Goal: Task Accomplishment & Management: Manage account settings

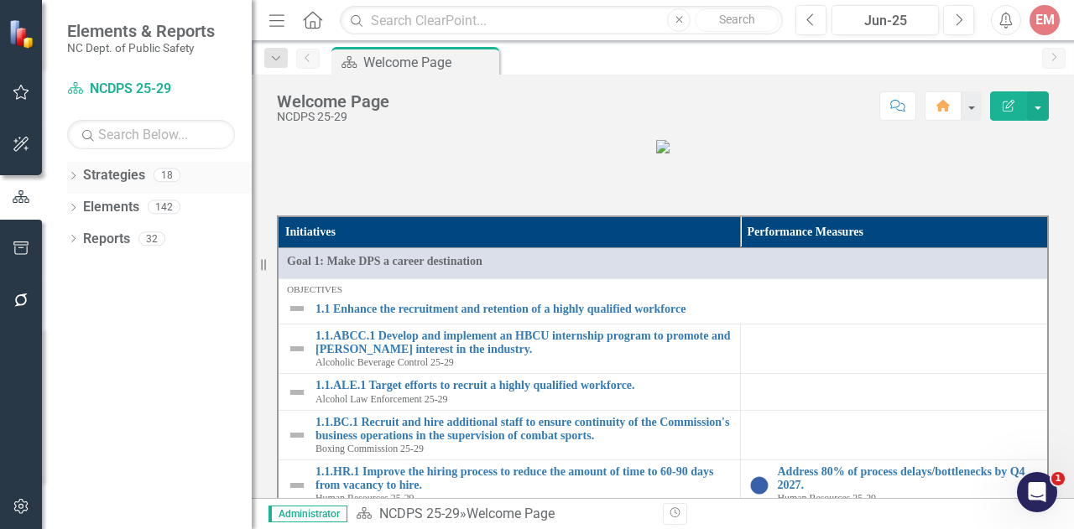
click at [73, 170] on div "Dropdown" at bounding box center [73, 177] width 12 height 14
click at [16, 506] on icon "button" at bounding box center [22, 506] width 18 height 13
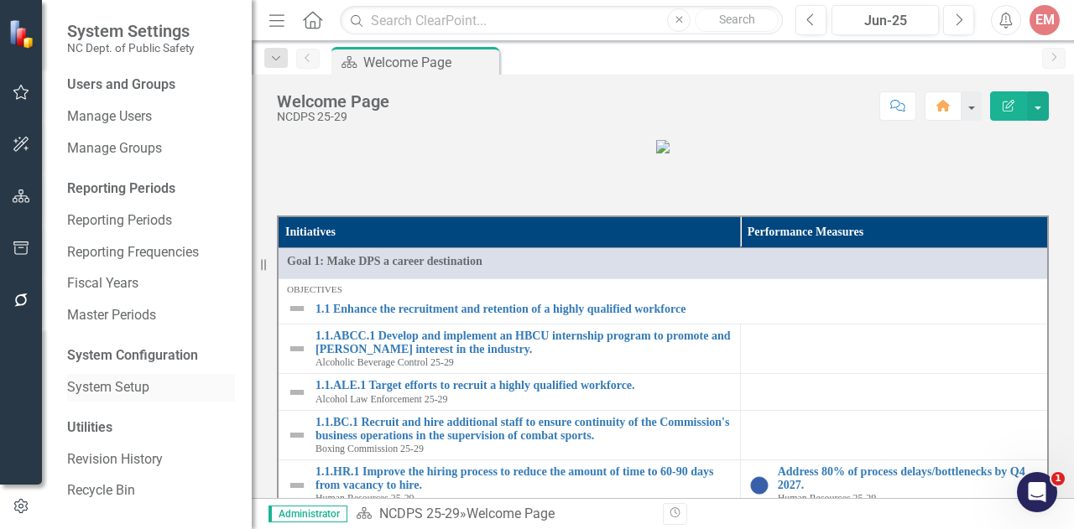
click at [120, 380] on link "System Setup" at bounding box center [151, 387] width 168 height 19
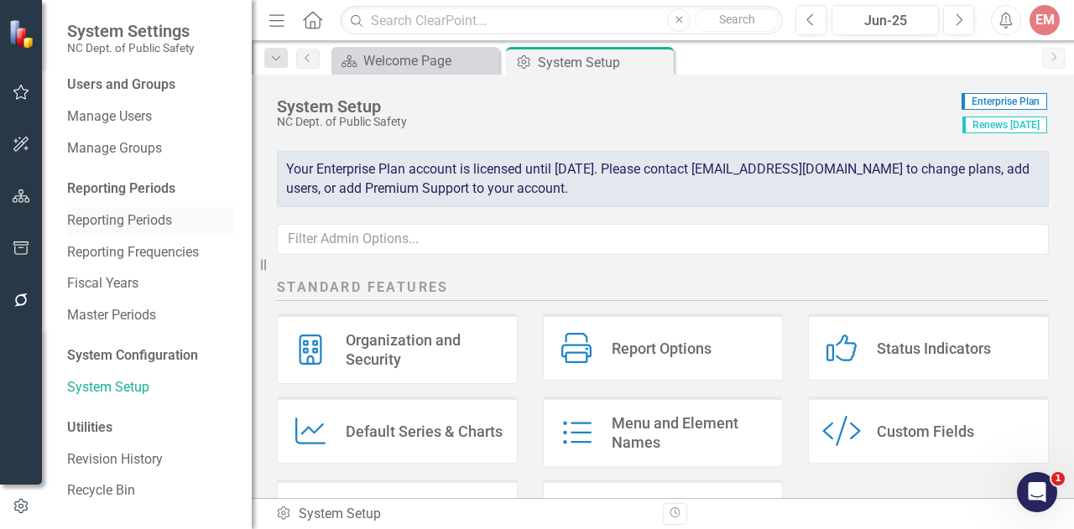
click at [134, 220] on link "Reporting Periods" at bounding box center [151, 220] width 168 height 19
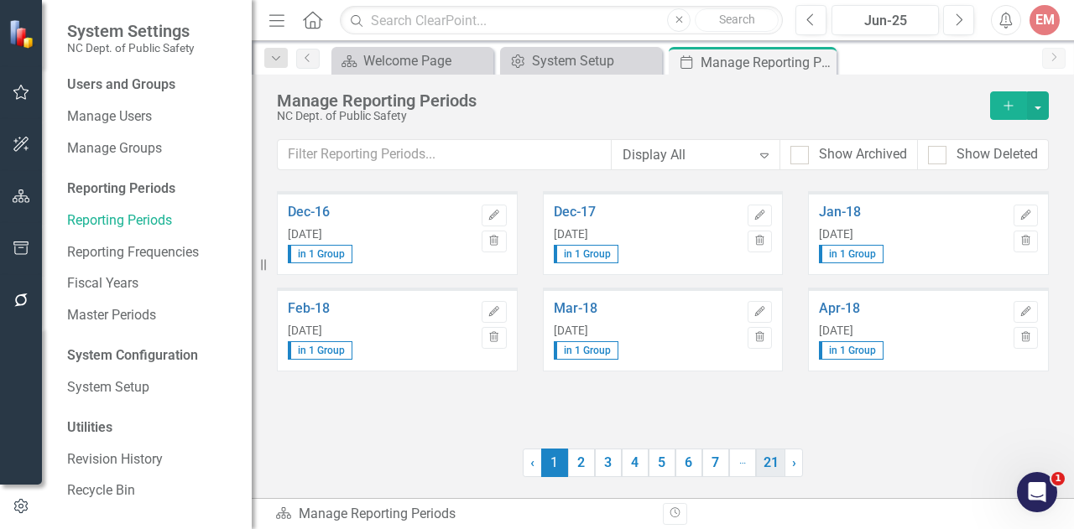
click at [760, 460] on link "21" at bounding box center [770, 463] width 29 height 29
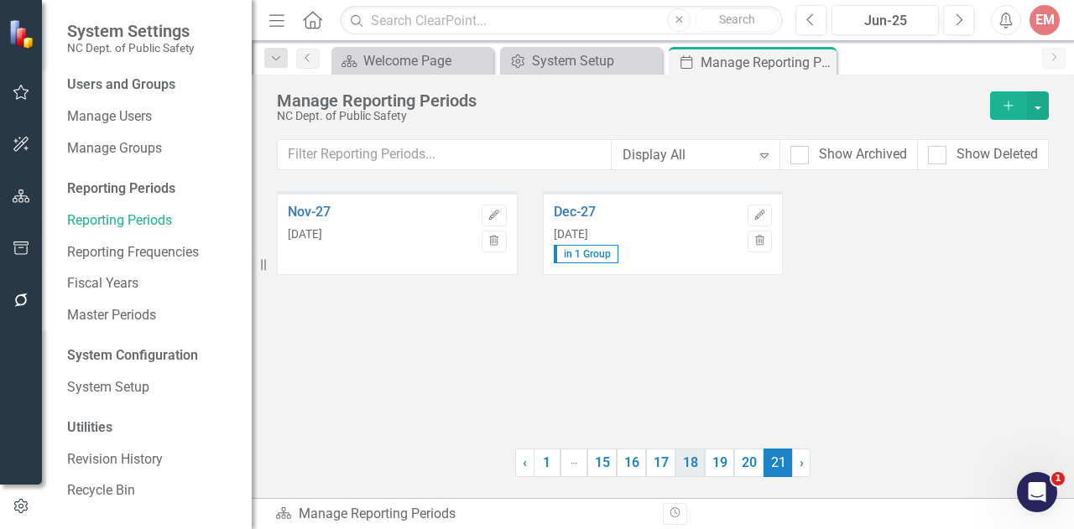
click at [698, 465] on link "18" at bounding box center [689, 463] width 29 height 29
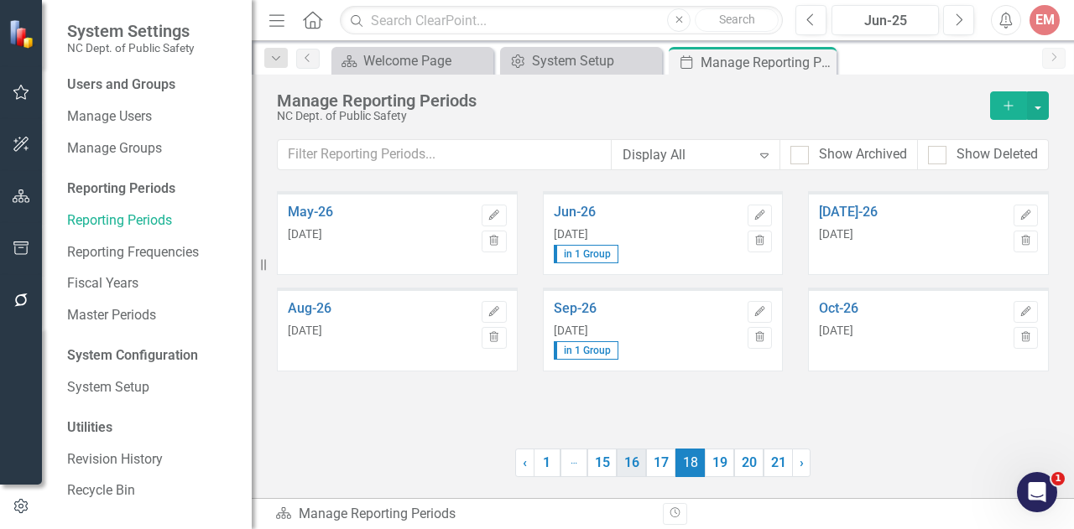
click at [634, 457] on link "16" at bounding box center [631, 463] width 29 height 29
click at [760, 307] on icon "button" at bounding box center [760, 311] width 10 height 10
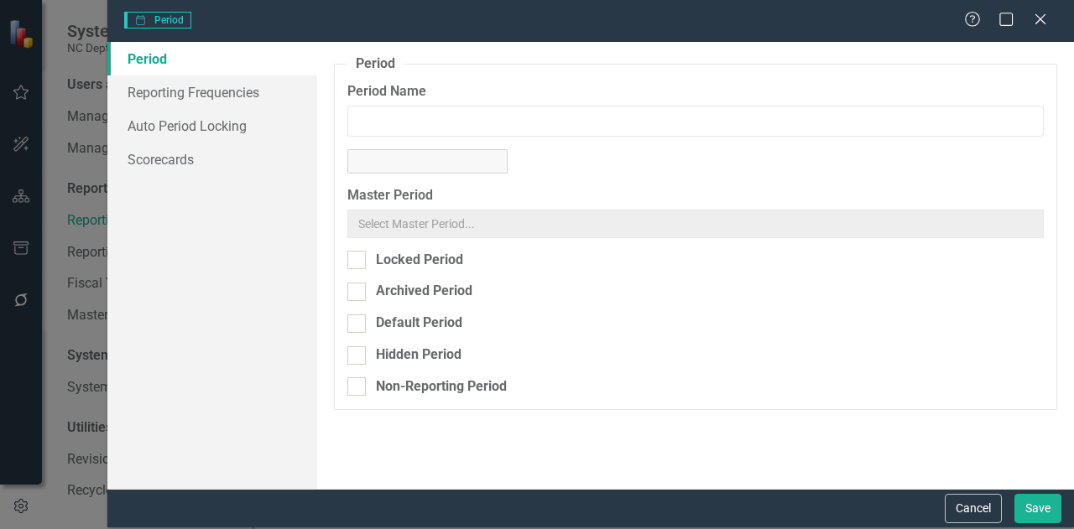
type input "Sep-25"
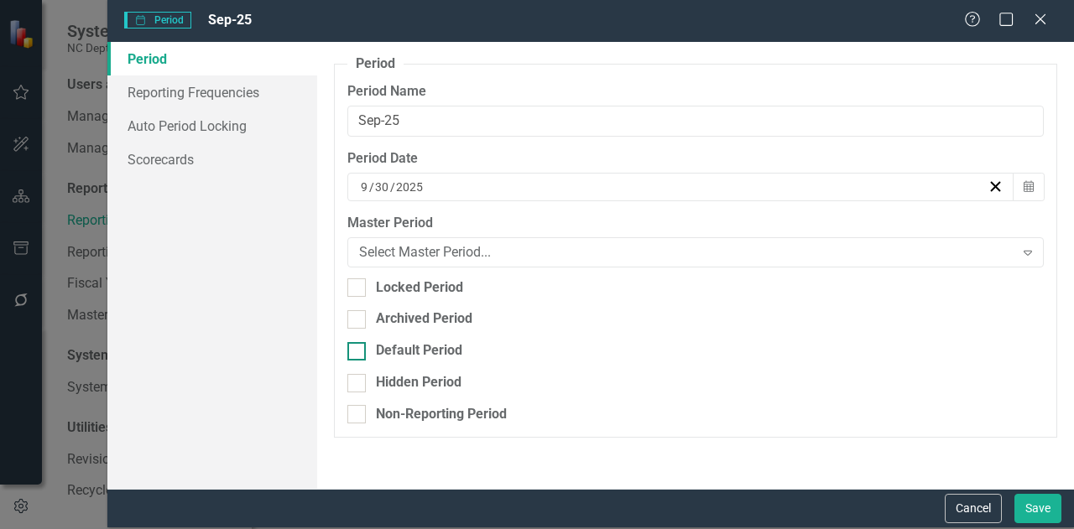
click at [358, 355] on div at bounding box center [356, 351] width 18 height 18
click at [358, 353] on input "Default Period" at bounding box center [352, 347] width 11 height 11
checkbox input "true"
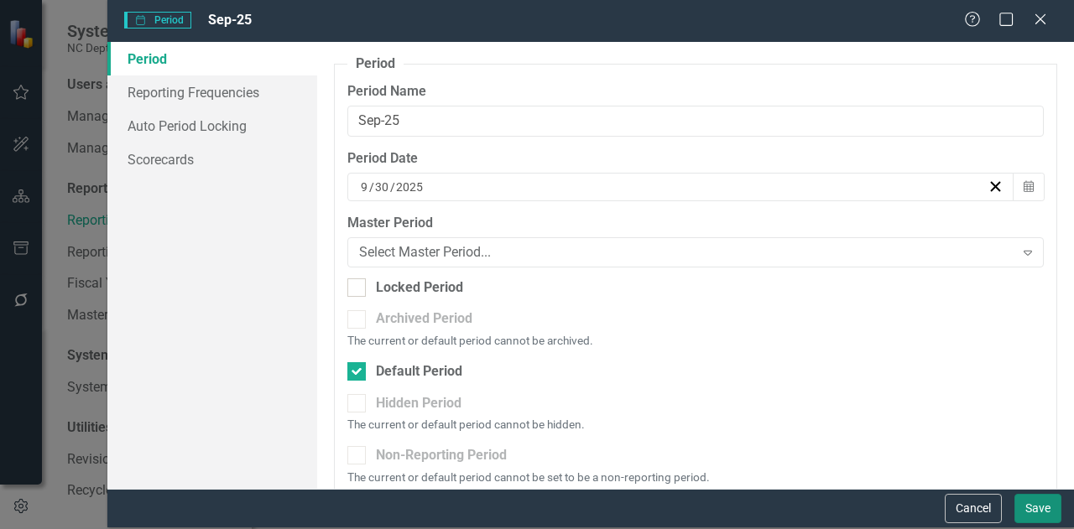
click at [1023, 496] on button "Save" at bounding box center [1037, 508] width 47 height 29
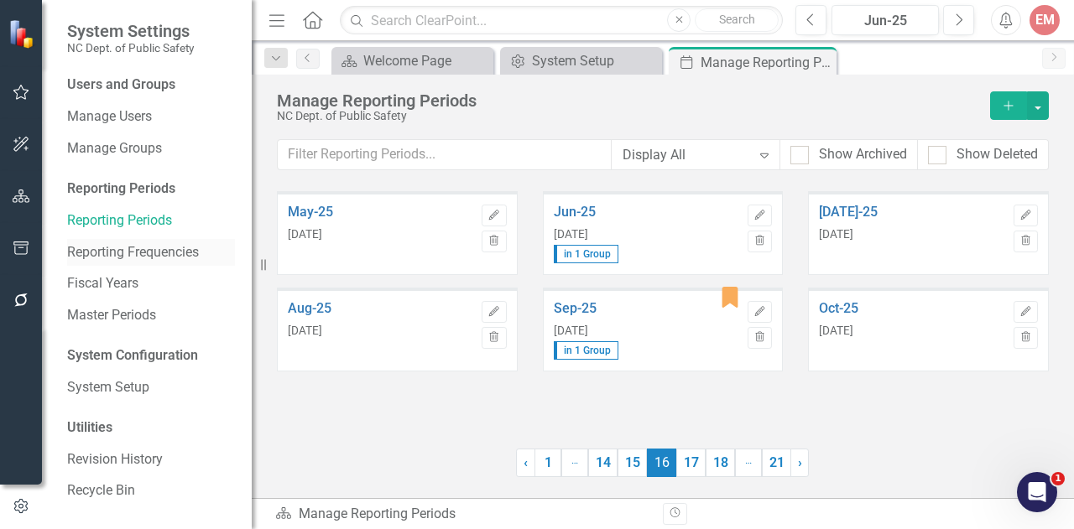
click at [114, 244] on link "Reporting Frequencies" at bounding box center [151, 252] width 168 height 19
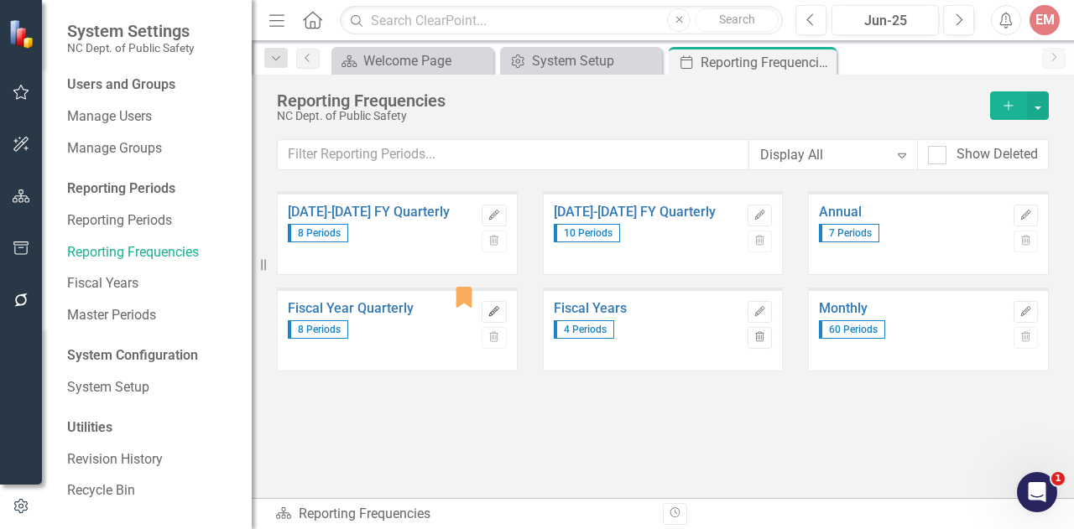
click at [495, 314] on icon "Edit" at bounding box center [493, 312] width 13 height 10
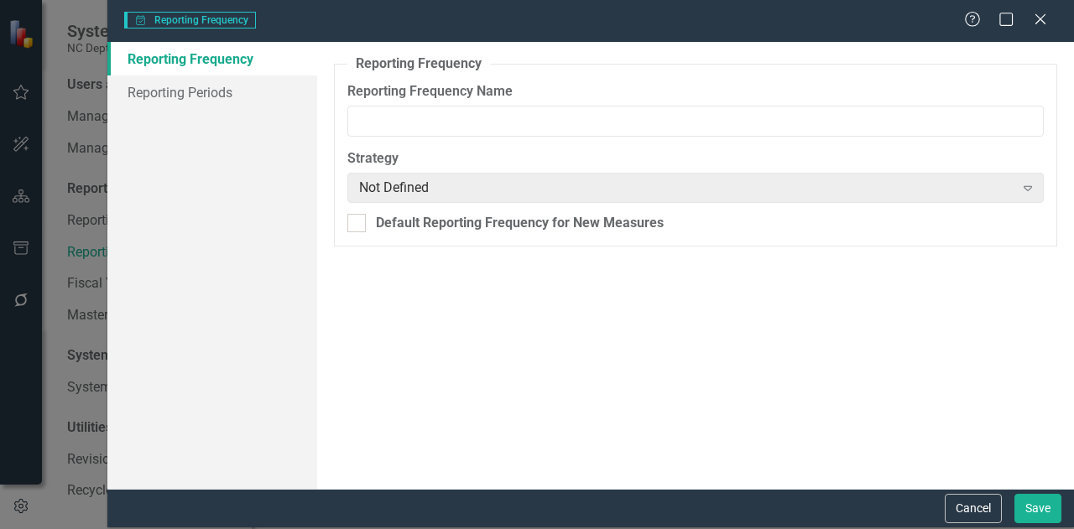
type input "Fiscal Year Quarterly"
checkbox input "true"
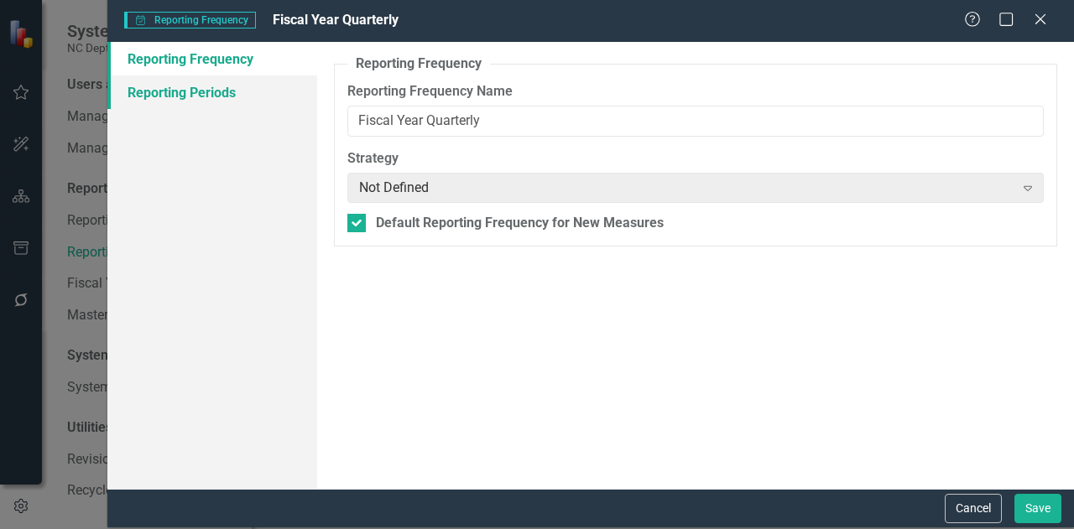
click at [219, 100] on link "Reporting Periods" at bounding box center [212, 92] width 210 height 34
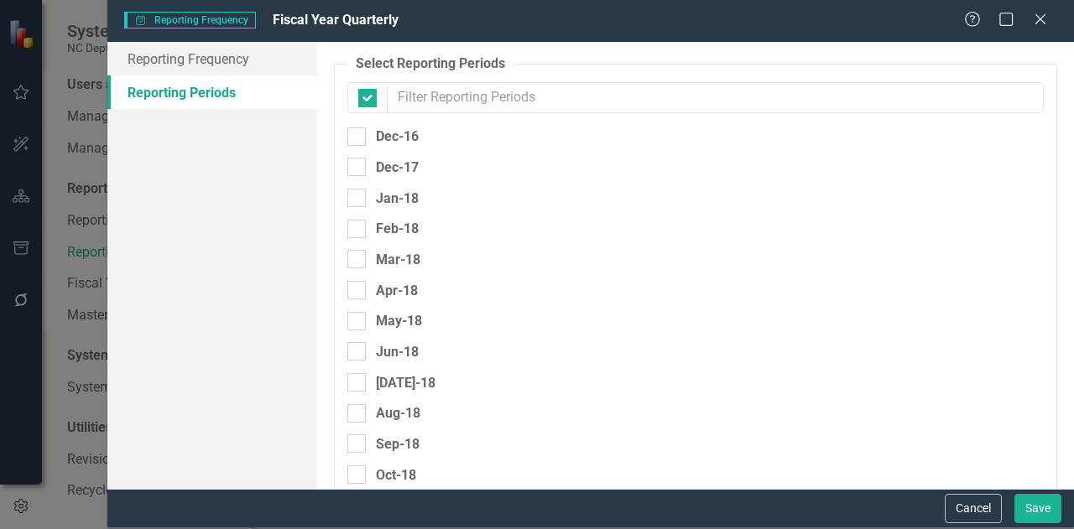
checkbox input "false"
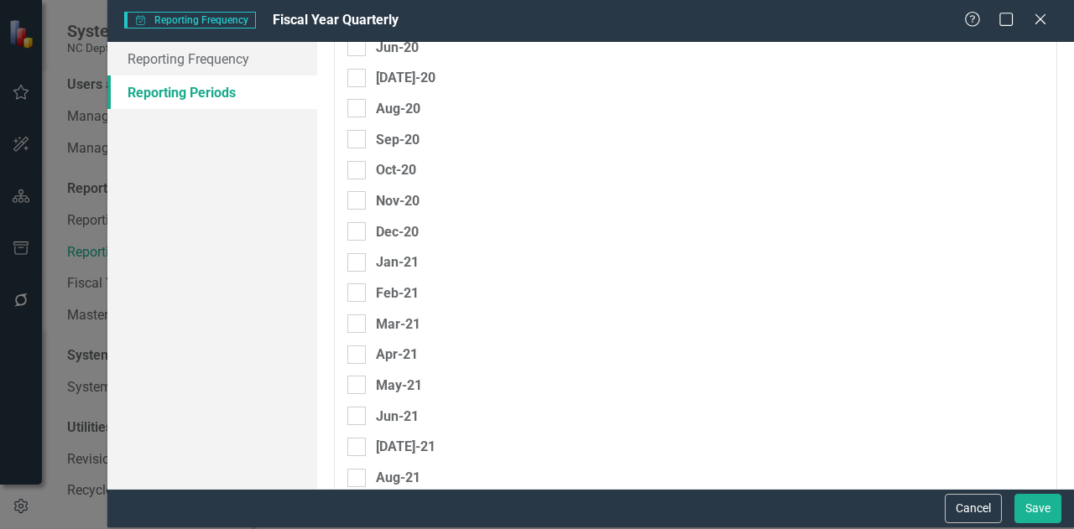
scroll to position [535, 0]
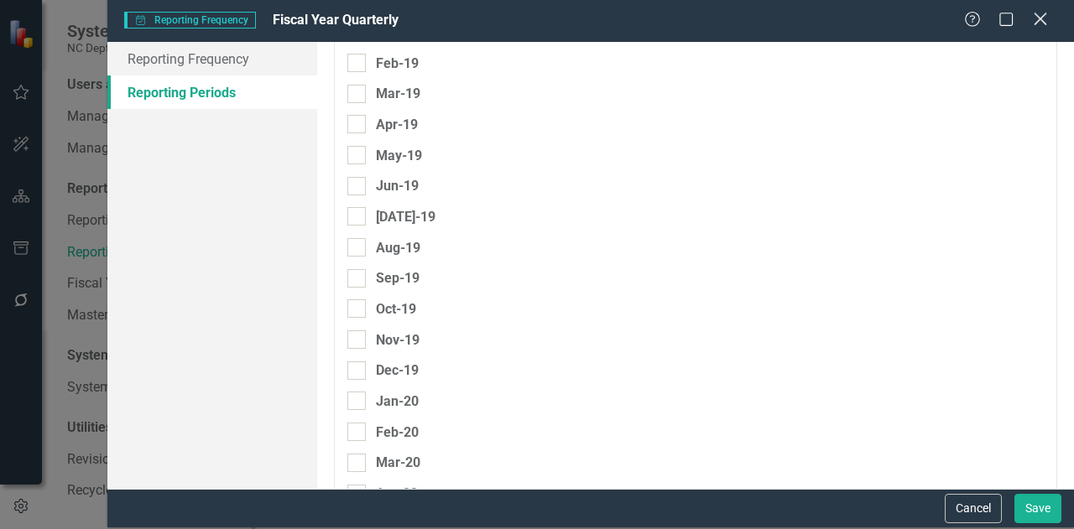
click at [1043, 28] on div "Close" at bounding box center [1039, 19] width 21 height 23
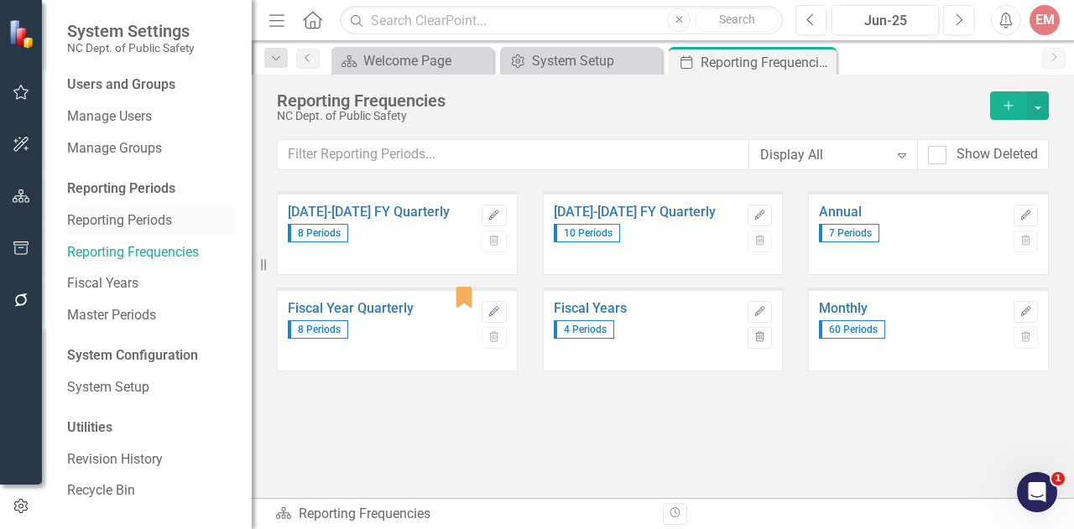
click at [158, 209] on div "Reporting Periods" at bounding box center [151, 221] width 168 height 28
click at [133, 223] on link "Reporting Periods" at bounding box center [151, 220] width 168 height 19
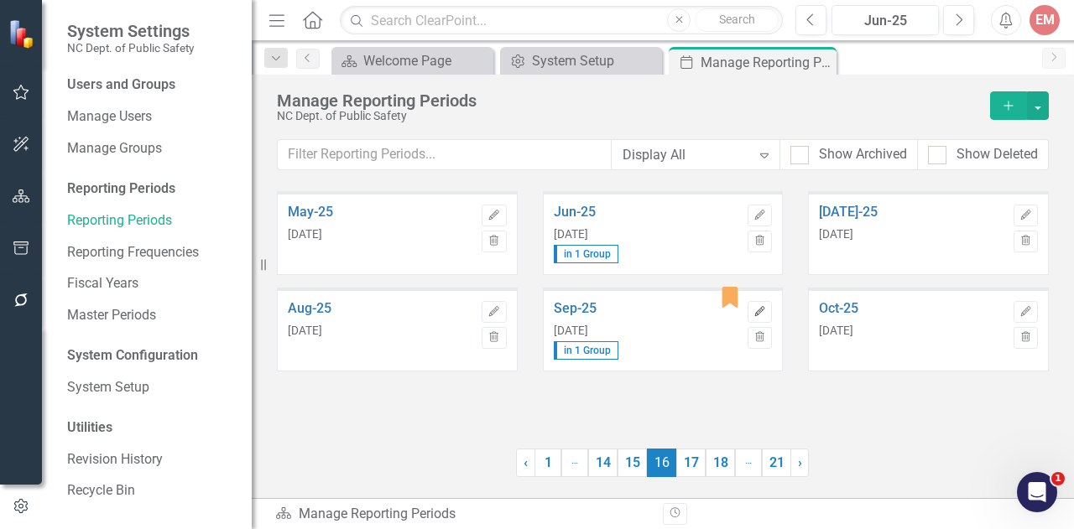
click at [762, 316] on button "Edit" at bounding box center [759, 312] width 24 height 22
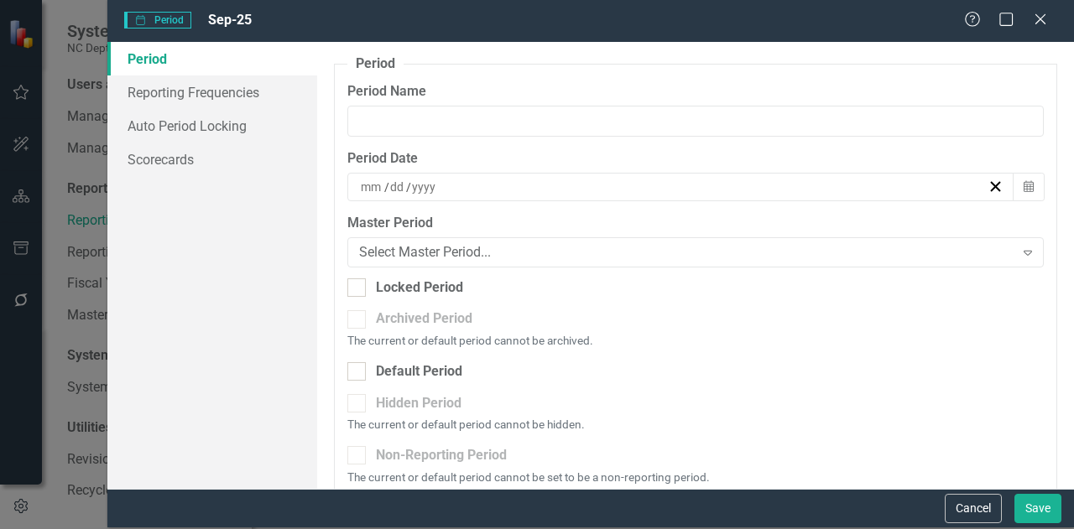
type input "Sep-25"
type input "9"
type input "30"
type input "2025"
checkbox input "true"
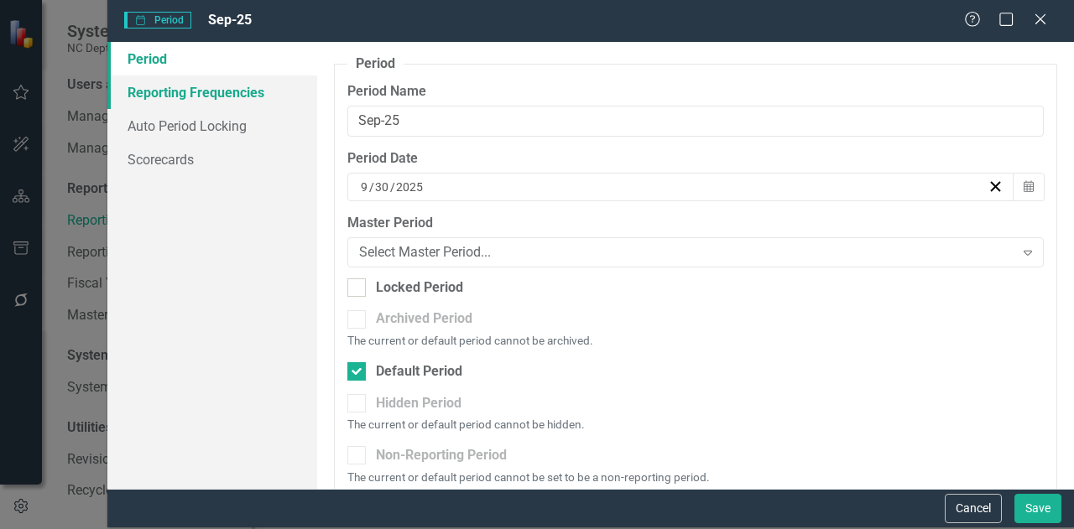
click at [242, 86] on link "Reporting Frequencies" at bounding box center [212, 92] width 210 height 34
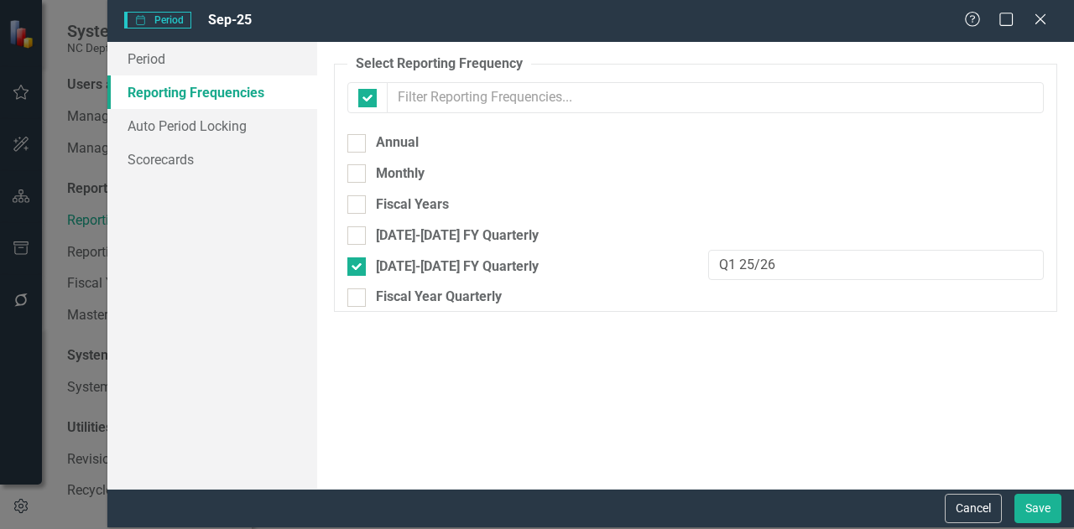
checkbox input "false"
click at [221, 125] on link "Auto Period Locking" at bounding box center [212, 126] width 210 height 34
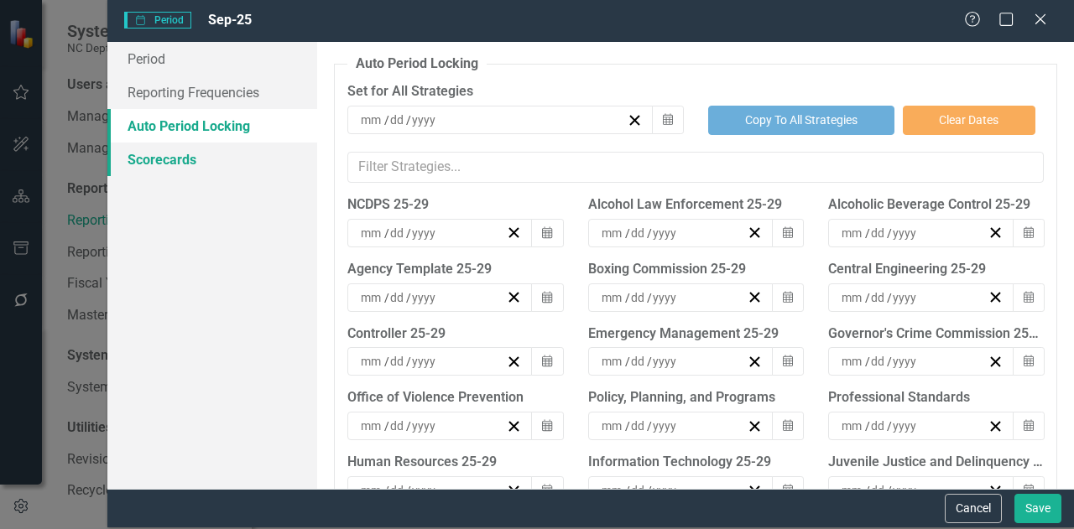
click at [208, 143] on link "Scorecards" at bounding box center [212, 160] width 210 height 34
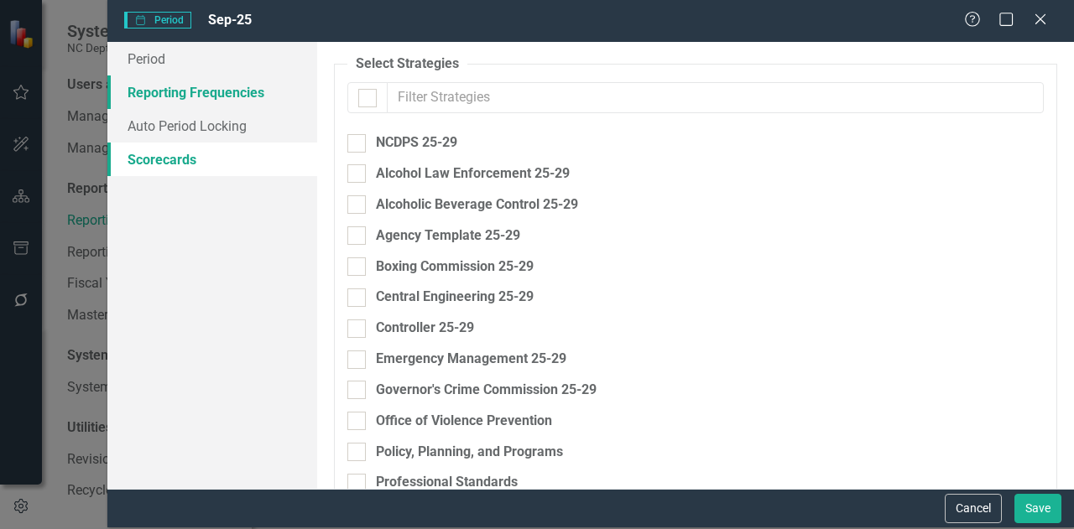
click at [198, 95] on link "Reporting Frequencies" at bounding box center [212, 92] width 210 height 34
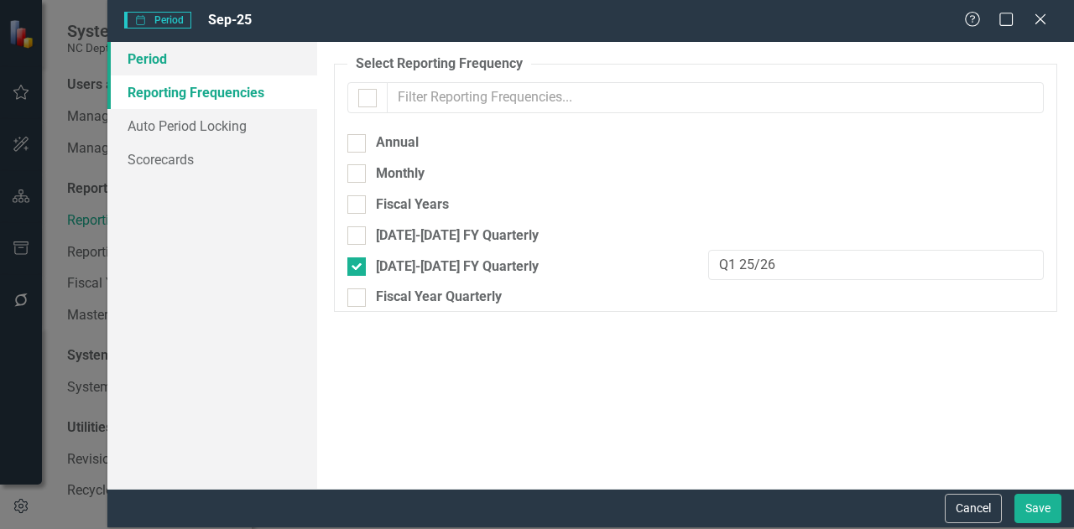
click at [169, 64] on link "Period" at bounding box center [212, 59] width 210 height 34
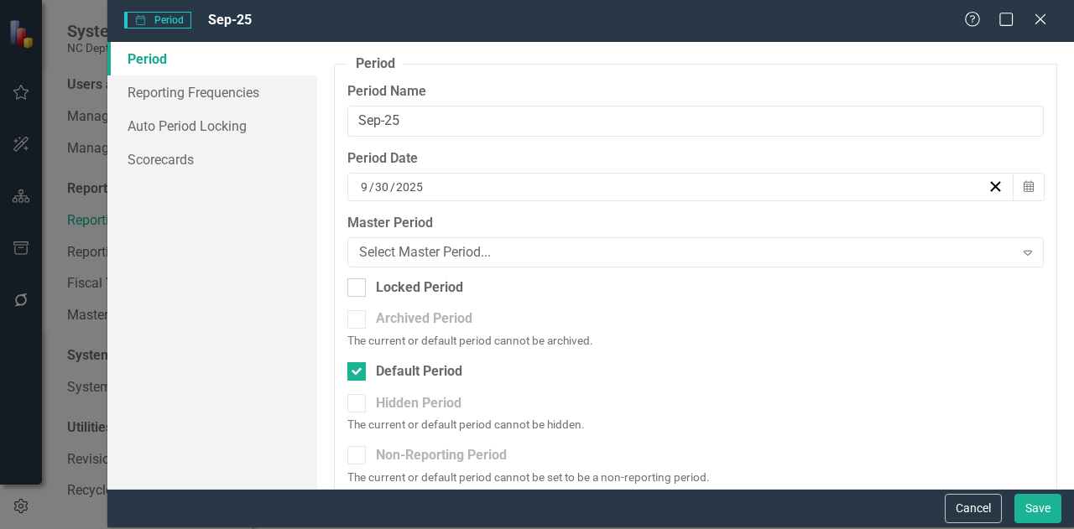
scroll to position [21, 0]
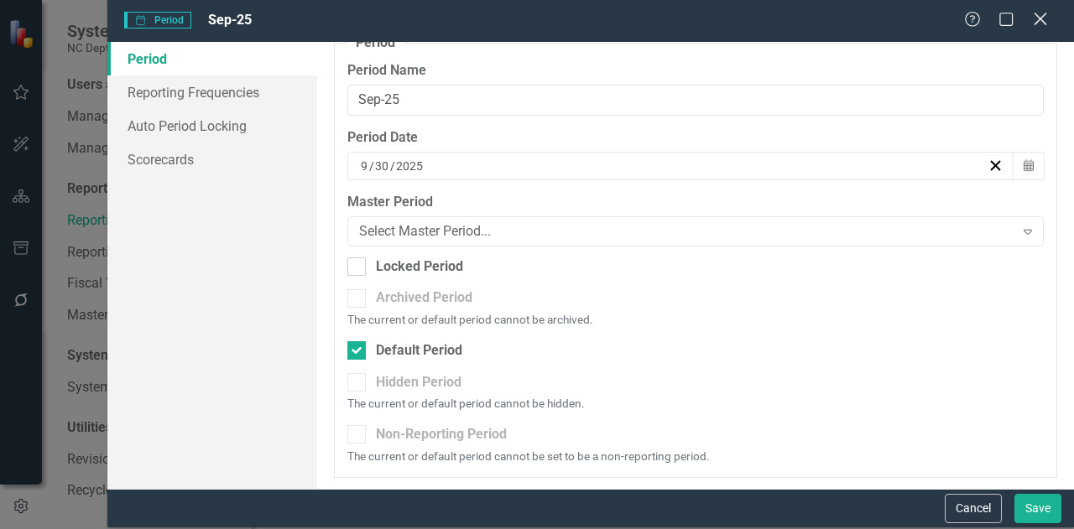
click at [1037, 18] on icon "Close" at bounding box center [1039, 19] width 21 height 16
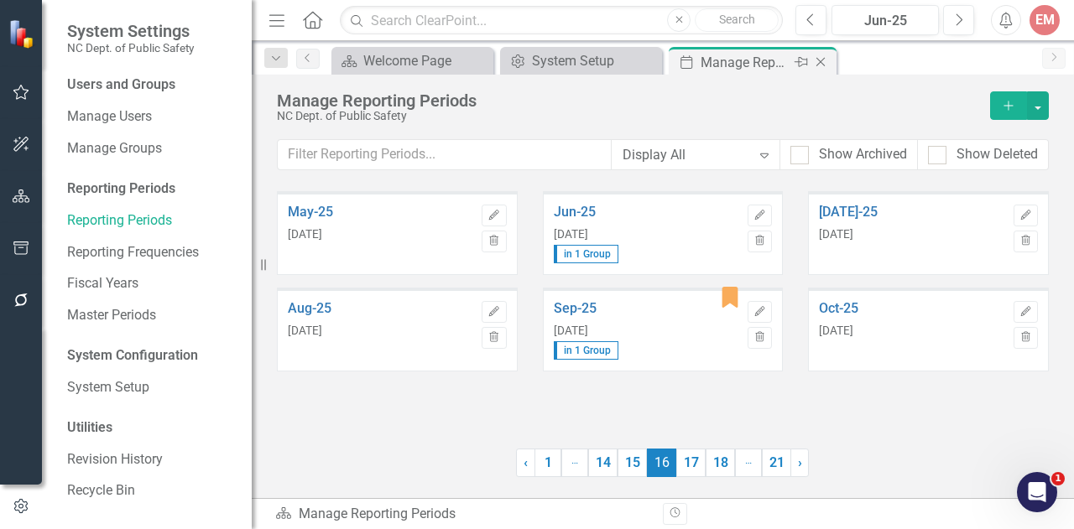
click at [824, 58] on icon at bounding box center [820, 62] width 9 height 9
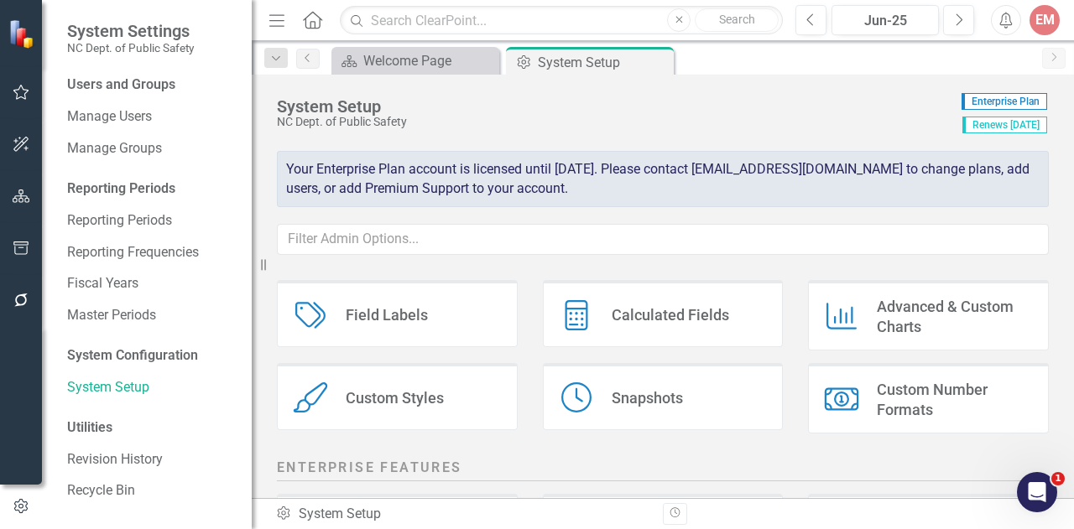
scroll to position [334, 0]
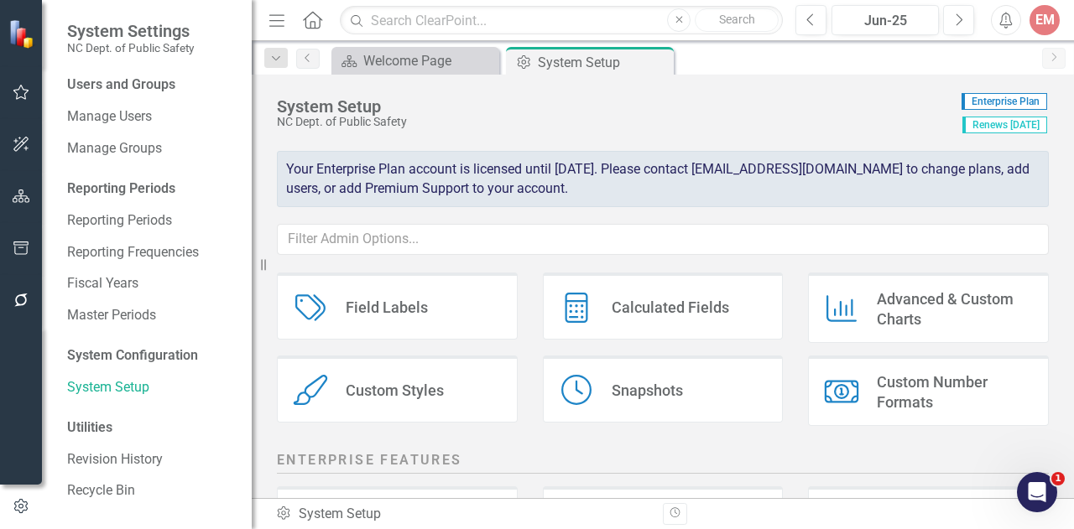
click at [404, 375] on div "Custom Styles Custom Styles" at bounding box center [397, 389] width 241 height 67
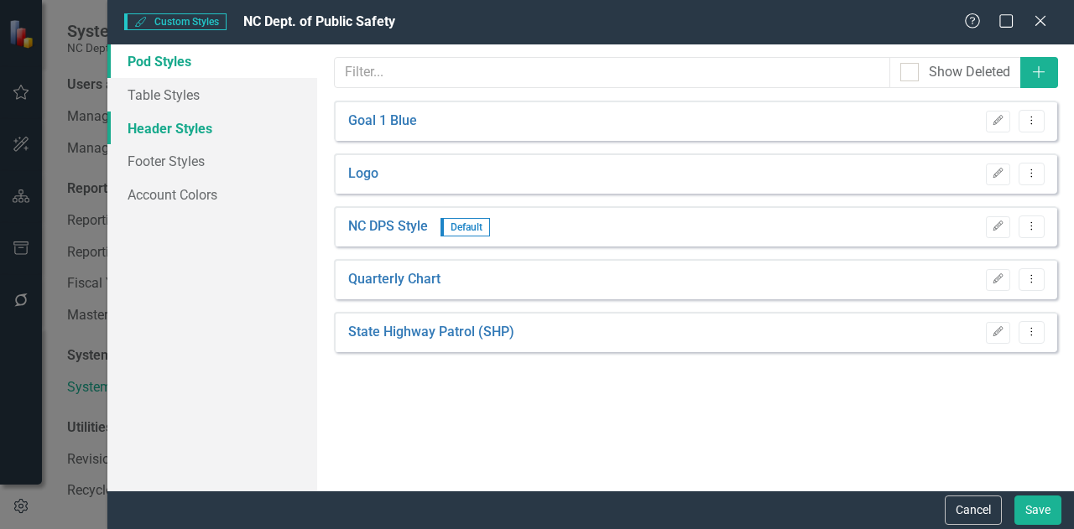
click at [164, 125] on link "Header Styles" at bounding box center [212, 129] width 210 height 34
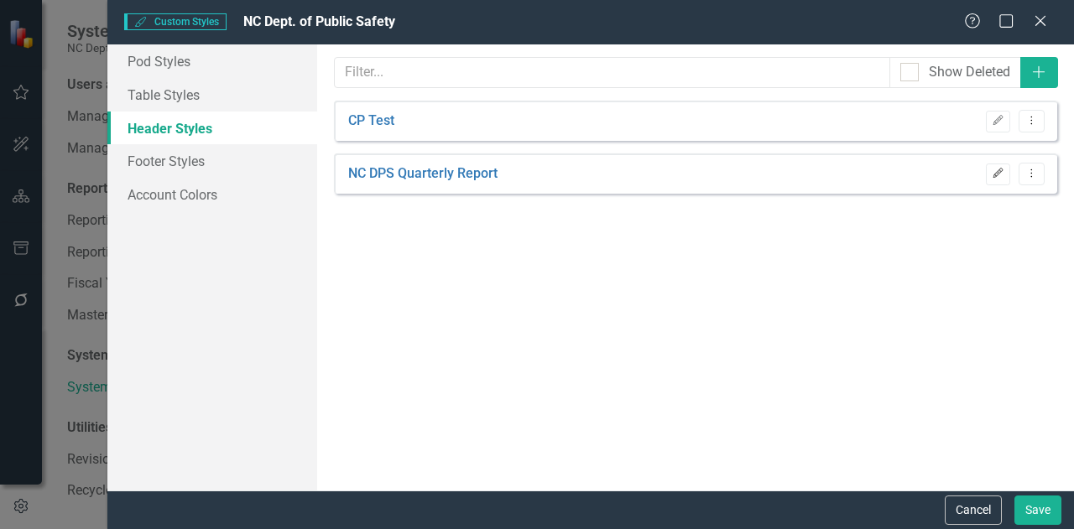
click at [1003, 174] on icon "Edit" at bounding box center [997, 174] width 13 height 10
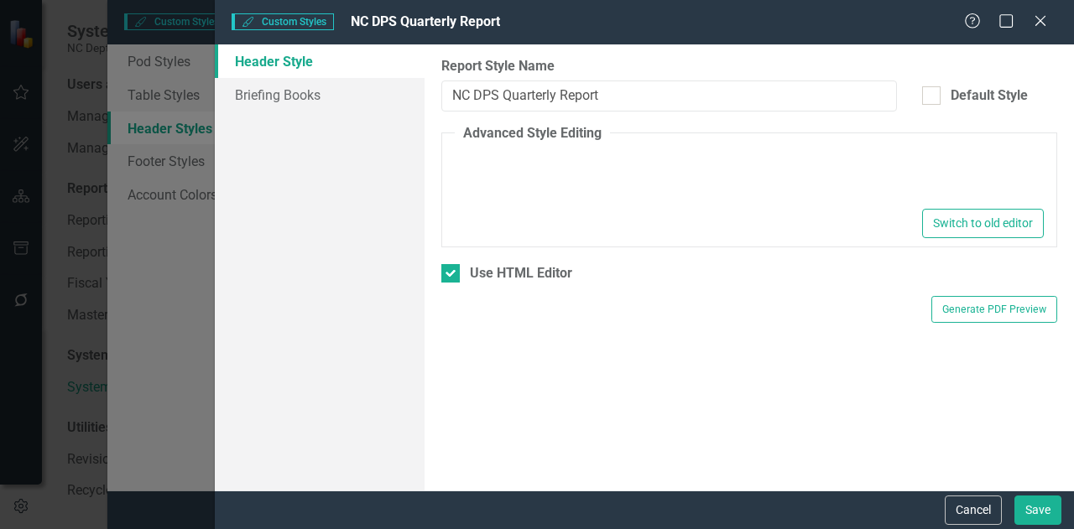
type textarea "<div id="headerContainer"> <table id="headerTableStyle"> <tbody> <tr> <td valig…"
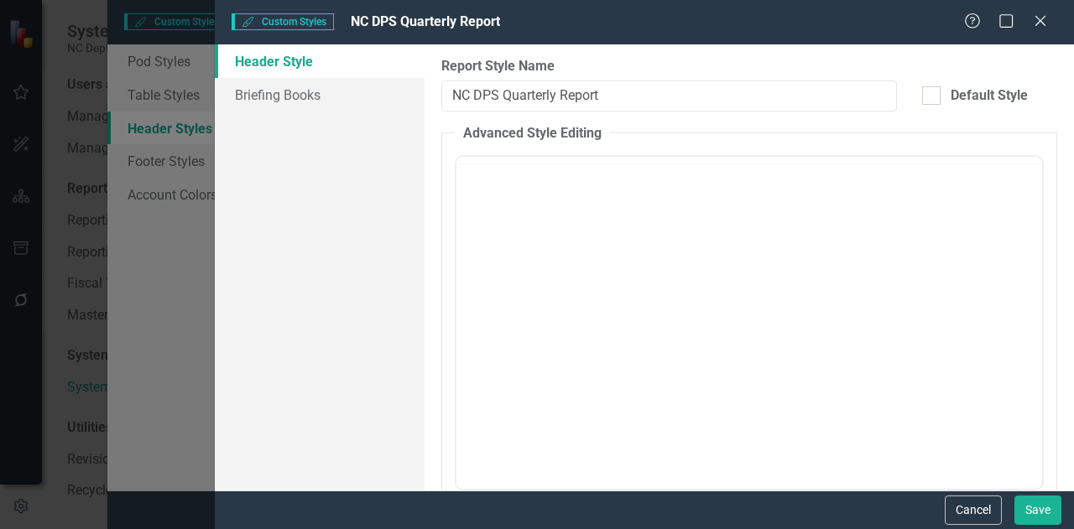
scroll to position [0, 0]
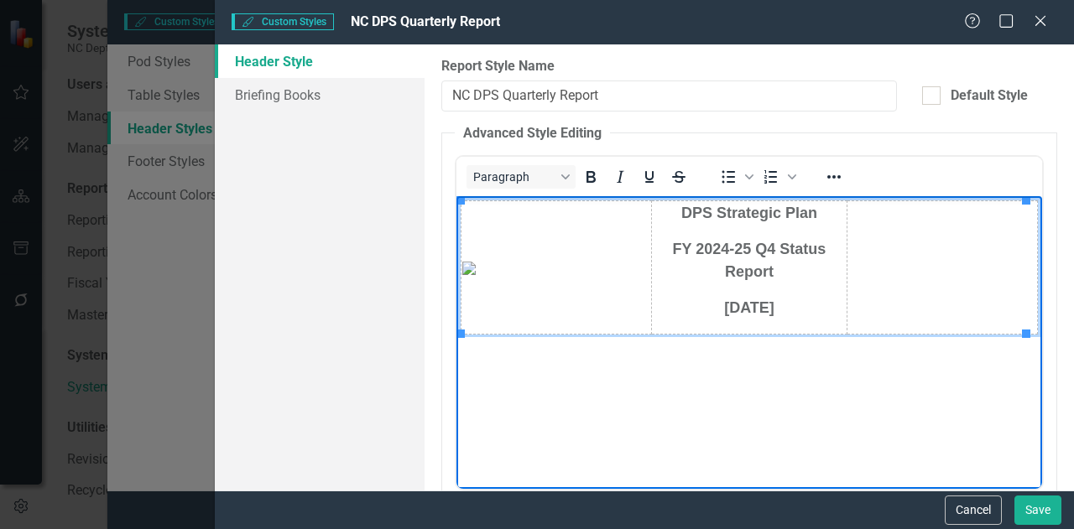
click at [722, 247] on span "FY 2024-25 Q4 Status Report" at bounding box center [749, 260] width 153 height 39
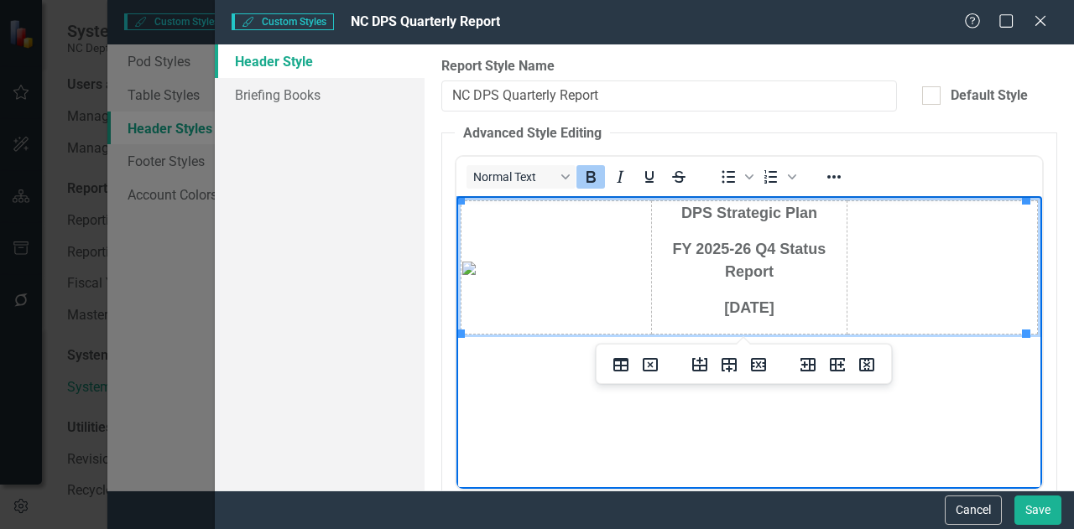
click at [766, 250] on span "FY 2025-26 Q4 Status Report" at bounding box center [749, 260] width 153 height 39
click at [742, 308] on span "[DATE]" at bounding box center [749, 307] width 50 height 17
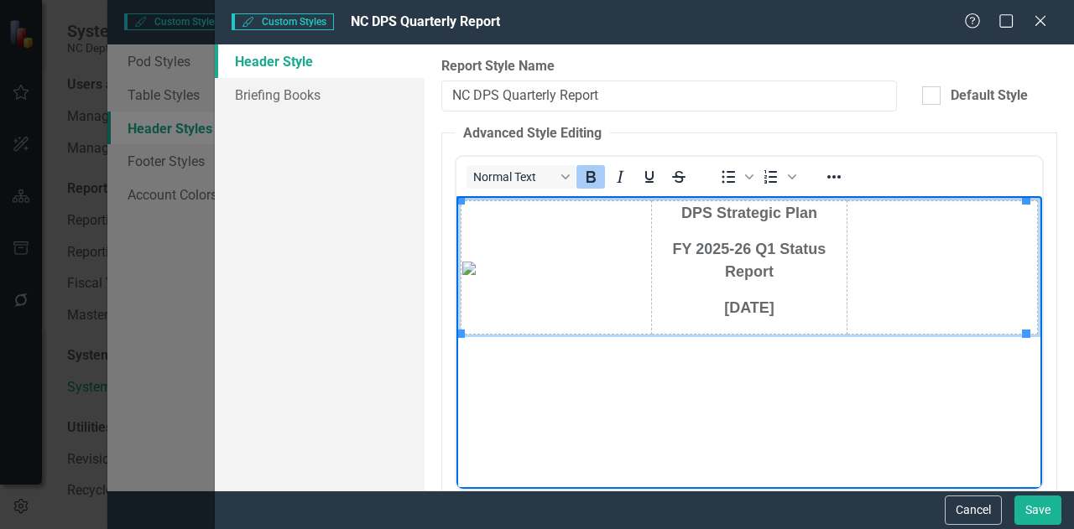
click at [752, 306] on span "[DATE]" at bounding box center [749, 307] width 50 height 17
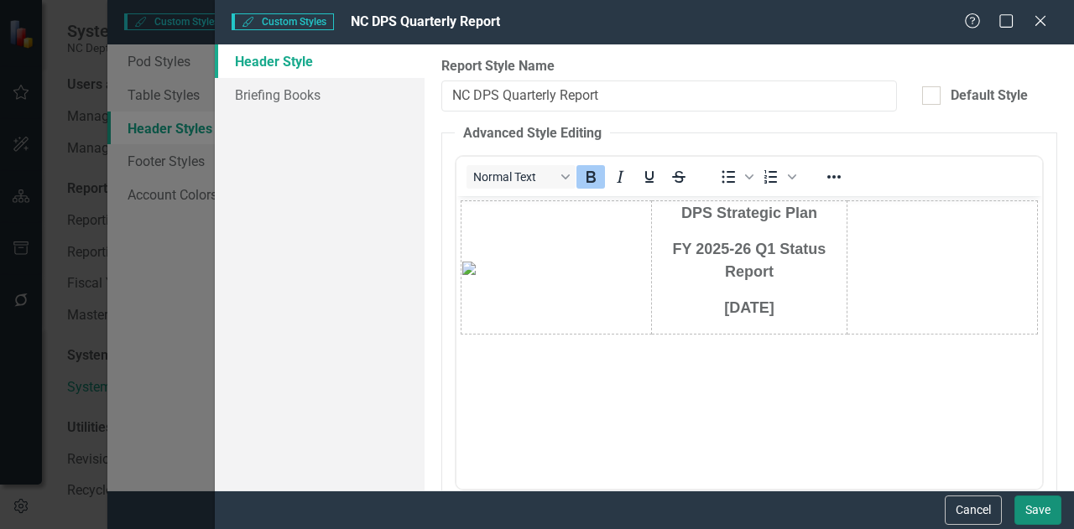
click at [1043, 512] on button "Save" at bounding box center [1037, 510] width 47 height 29
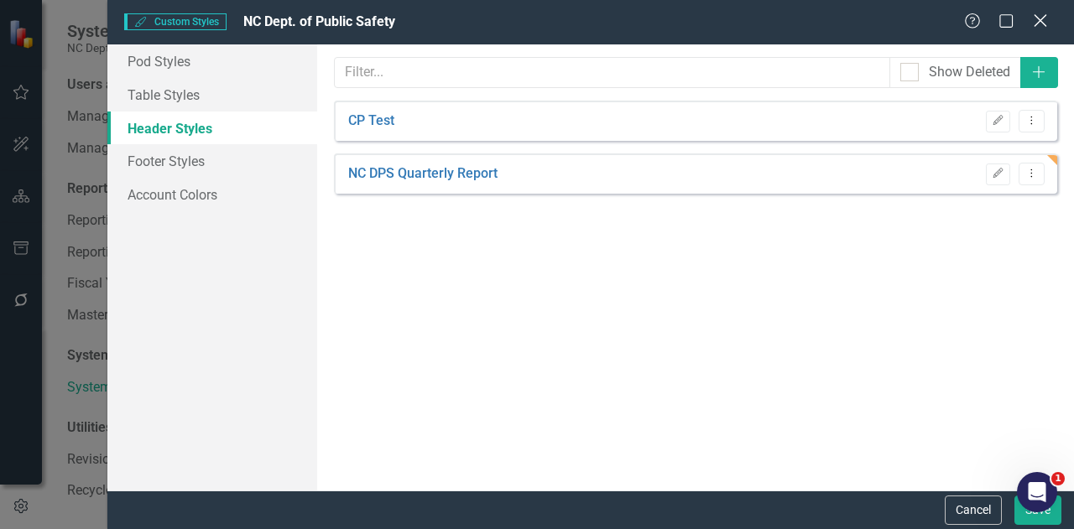
click at [1038, 17] on icon "Close" at bounding box center [1039, 21] width 21 height 16
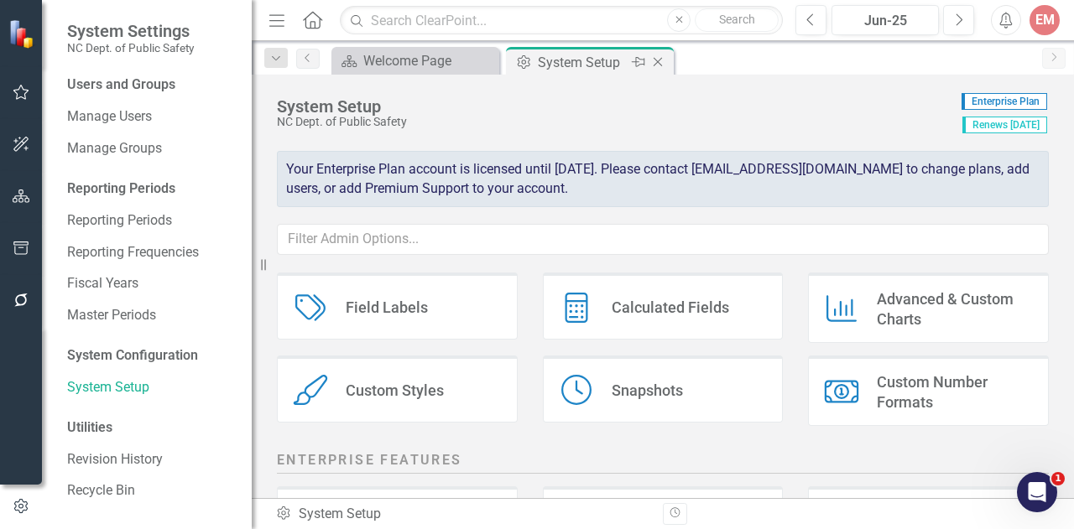
click at [659, 60] on icon at bounding box center [657, 62] width 9 height 9
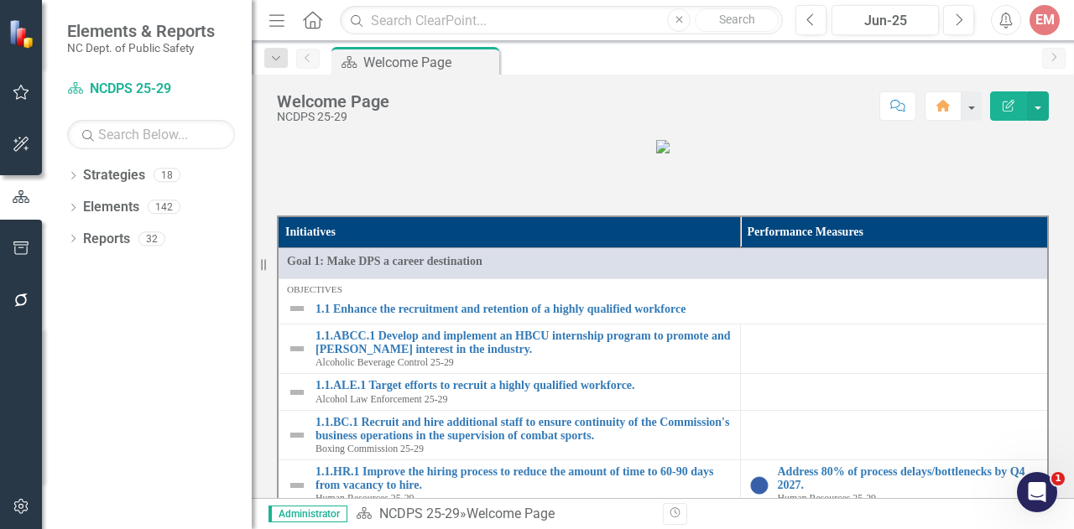
click at [1065, 92] on div "Welcome Page NCDPS 25-29 Score: N/A Jun-25 Completed Comment Home Edit Report" at bounding box center [663, 100] width 822 height 50
